Goal: Task Accomplishment & Management: Use online tool/utility

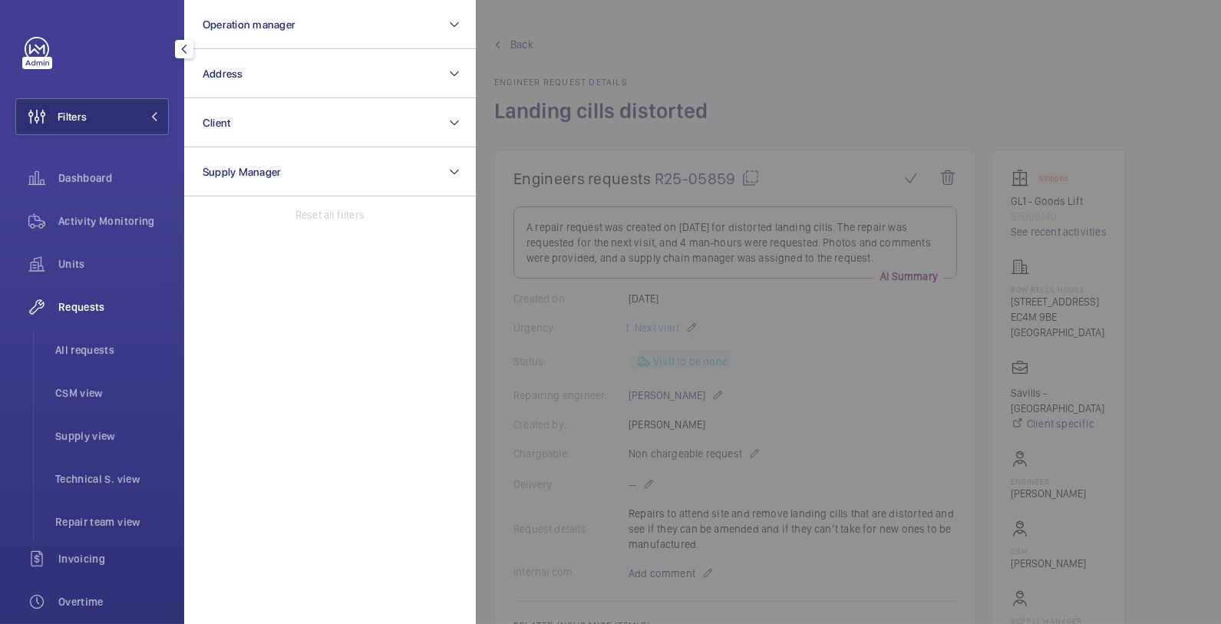
scroll to position [193, 0]
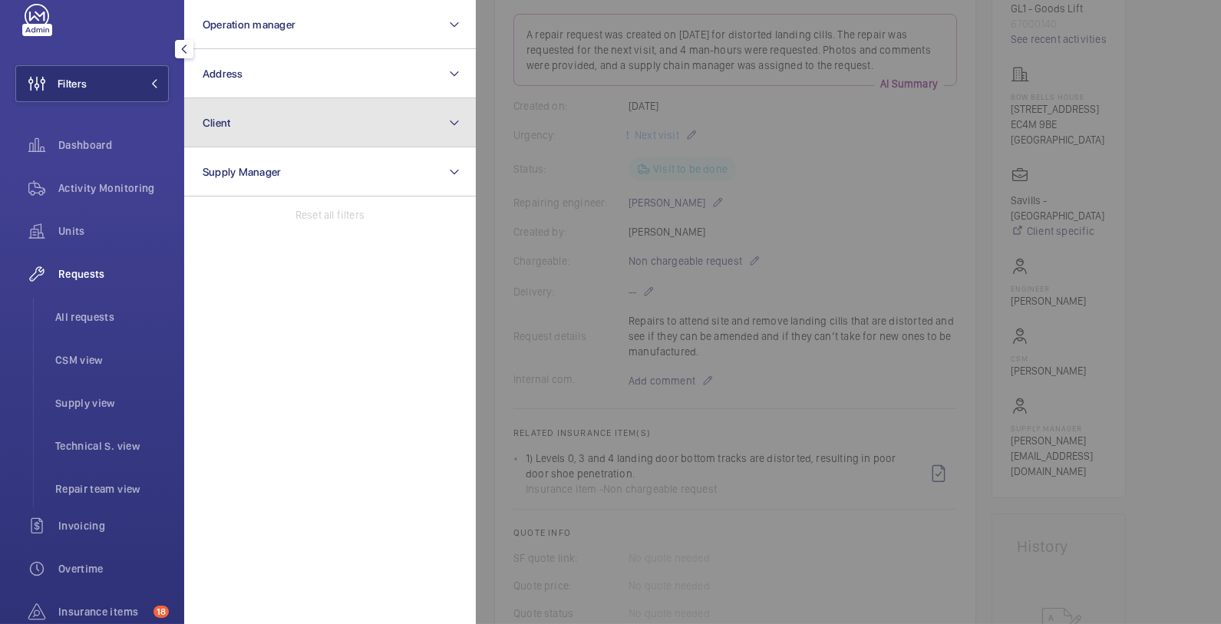
click at [297, 127] on button "Client" at bounding box center [330, 122] width 292 height 49
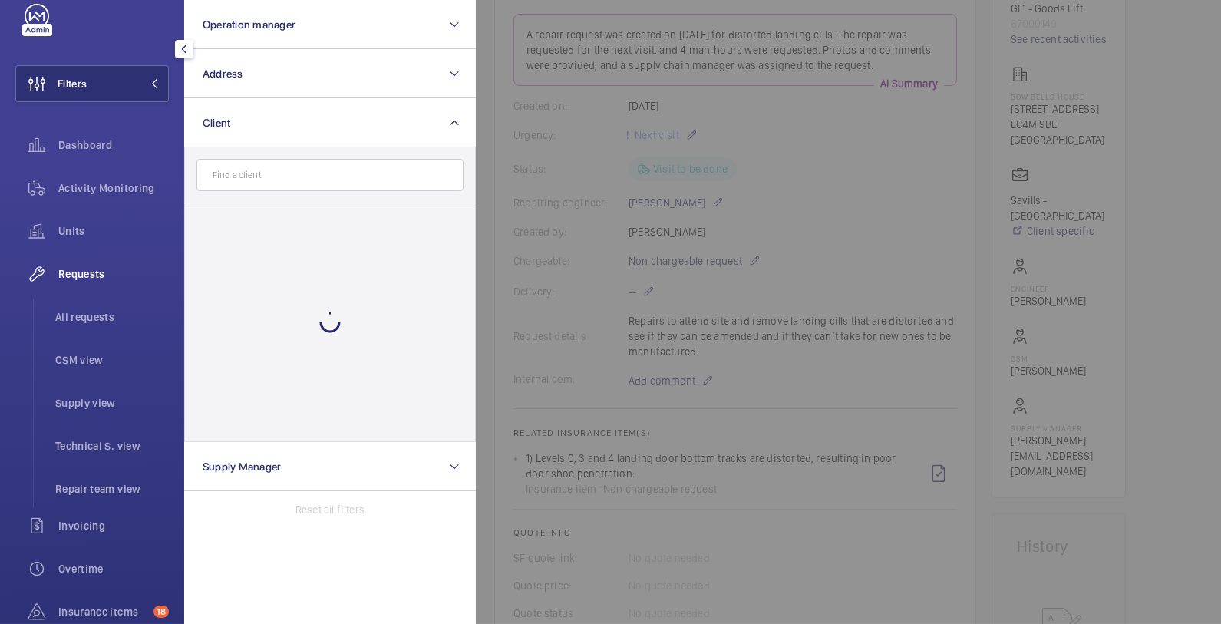
click at [292, 189] on input "text" at bounding box center [330, 175] width 267 height 32
type input "q"
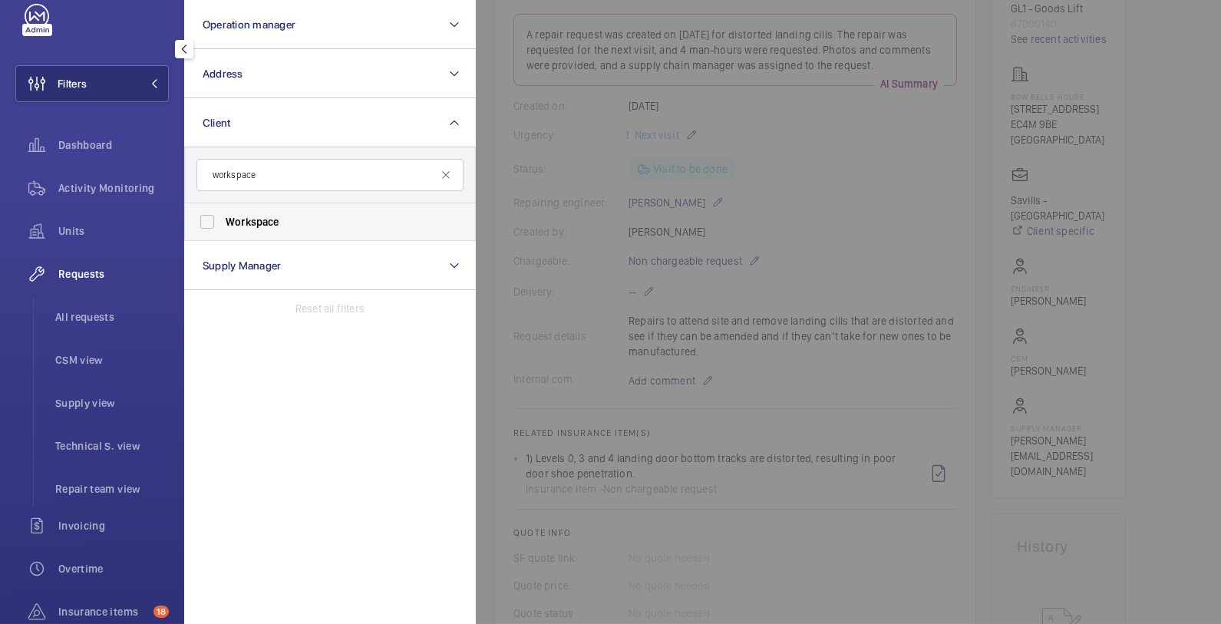
type input "workspace"
click at [299, 231] on label "Workspace" at bounding box center [318, 221] width 267 height 37
click at [223, 231] on input "Workspace" at bounding box center [207, 221] width 31 height 31
checkbox input "true"
click at [621, 176] on div at bounding box center [1086, 312] width 1221 height 624
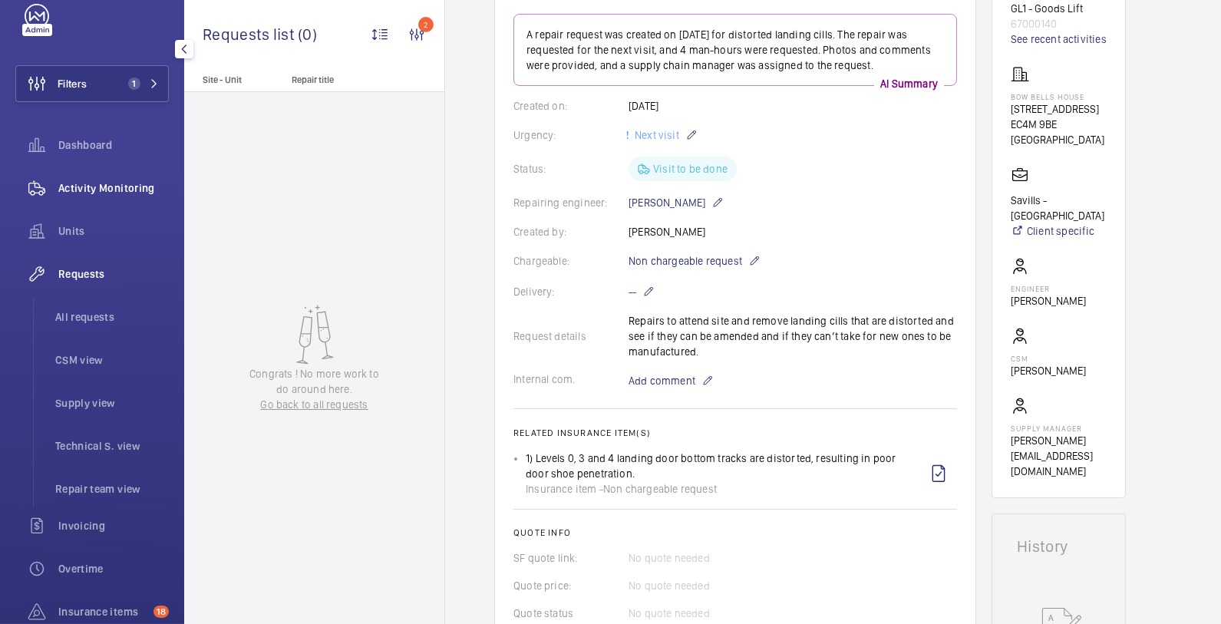
click at [122, 187] on span "Activity Monitoring" at bounding box center [113, 187] width 111 height 15
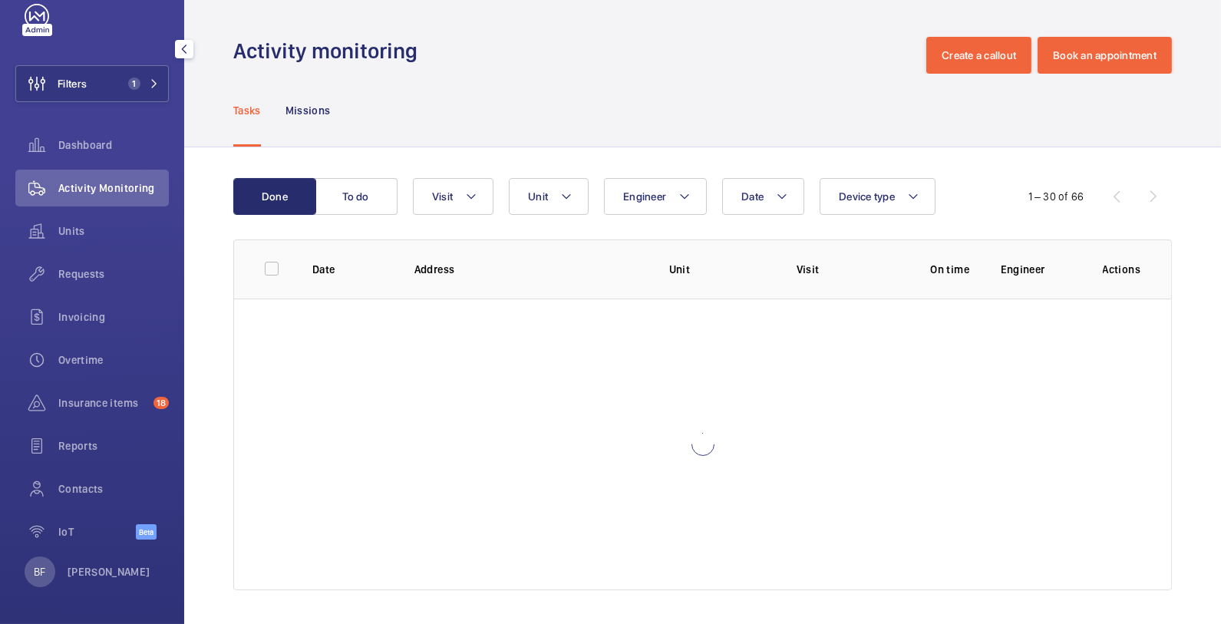
scroll to position [32, 0]
